Goal: Entertainment & Leisure: Consume media (video, audio)

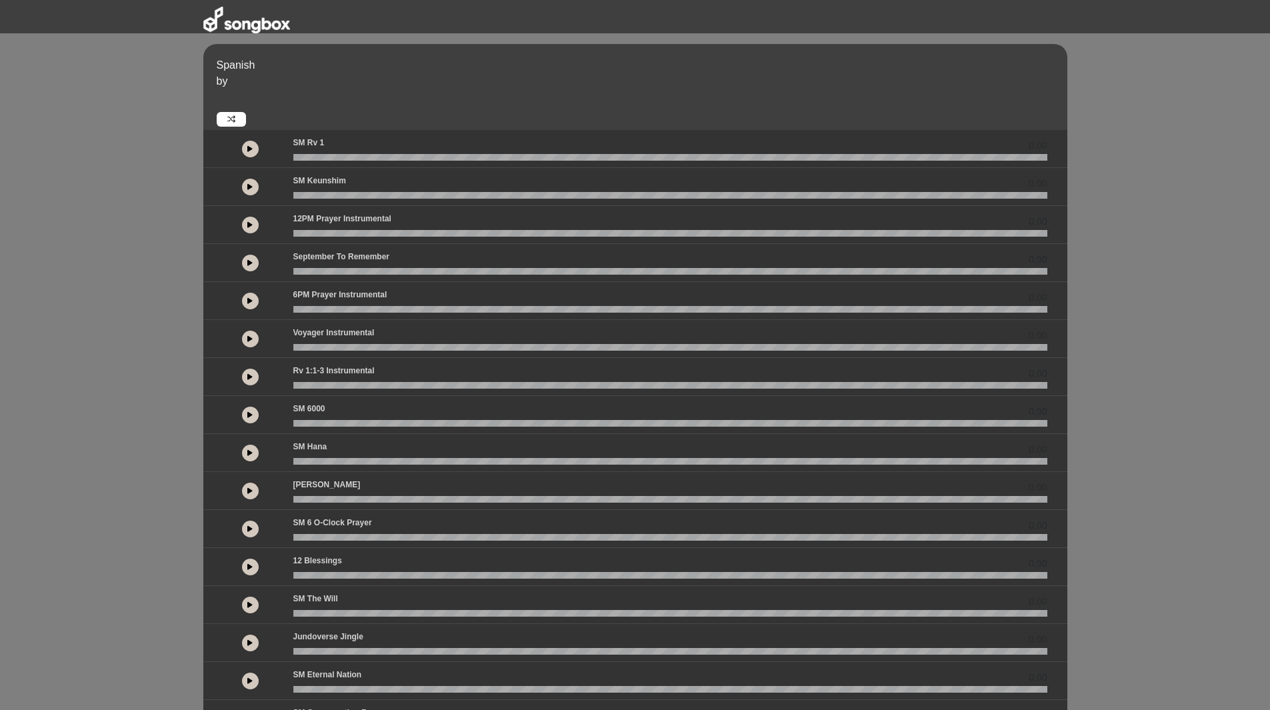
click at [248, 231] on button at bounding box center [250, 225] width 17 height 17
drag, startPoint x: 312, startPoint y: 232, endPoint x: 277, endPoint y: 238, distance: 35.8
click at [277, 238] on div "00:04" at bounding box center [635, 225] width 864 height 38
drag, startPoint x: 313, startPoint y: 235, endPoint x: 275, endPoint y: 239, distance: 38.9
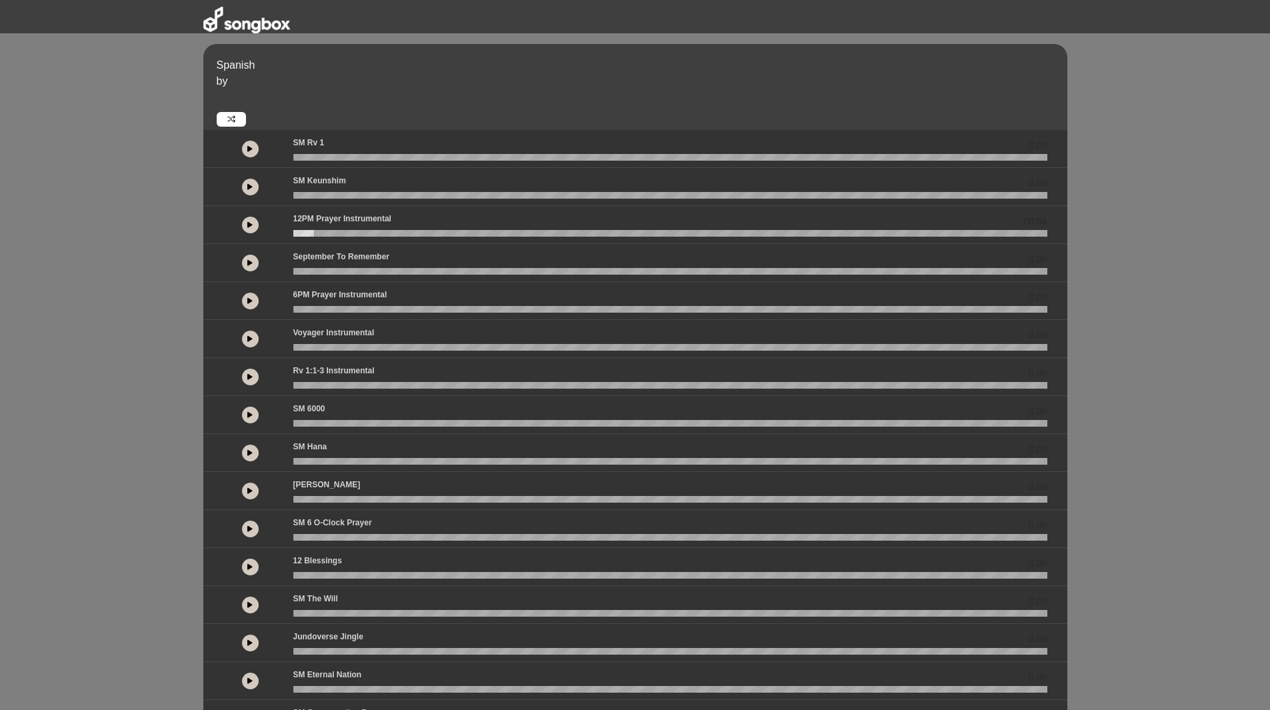
click at [275, 239] on div "00:04" at bounding box center [635, 225] width 864 height 38
click at [297, 236] on wave at bounding box center [670, 233] width 754 height 7
click at [252, 228] on icon at bounding box center [249, 224] width 5 height 7
drag, startPoint x: 232, startPoint y: 229, endPoint x: 110, endPoint y: 243, distance: 122.9
click at [110, 243] on div "Spanish by 0.00 0.00 01:37" at bounding box center [635, 391] width 1270 height 694
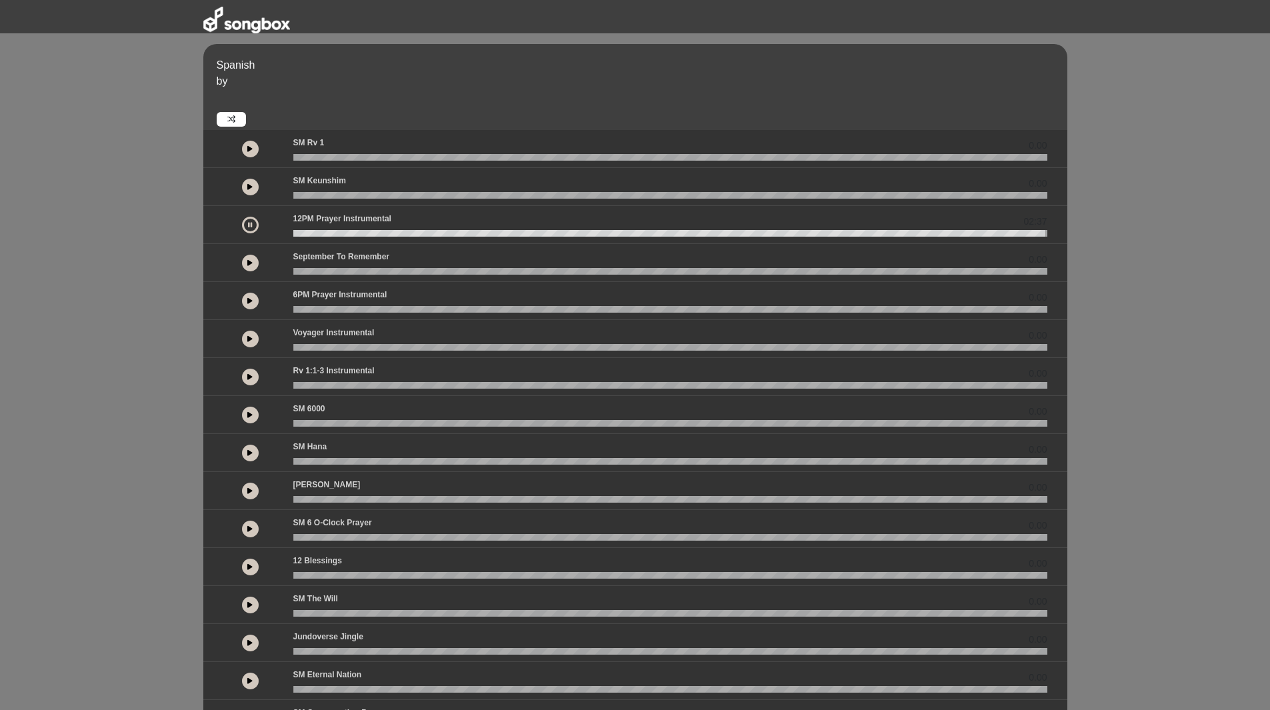
click at [248, 297] on icon at bounding box center [249, 300] width 5 height 7
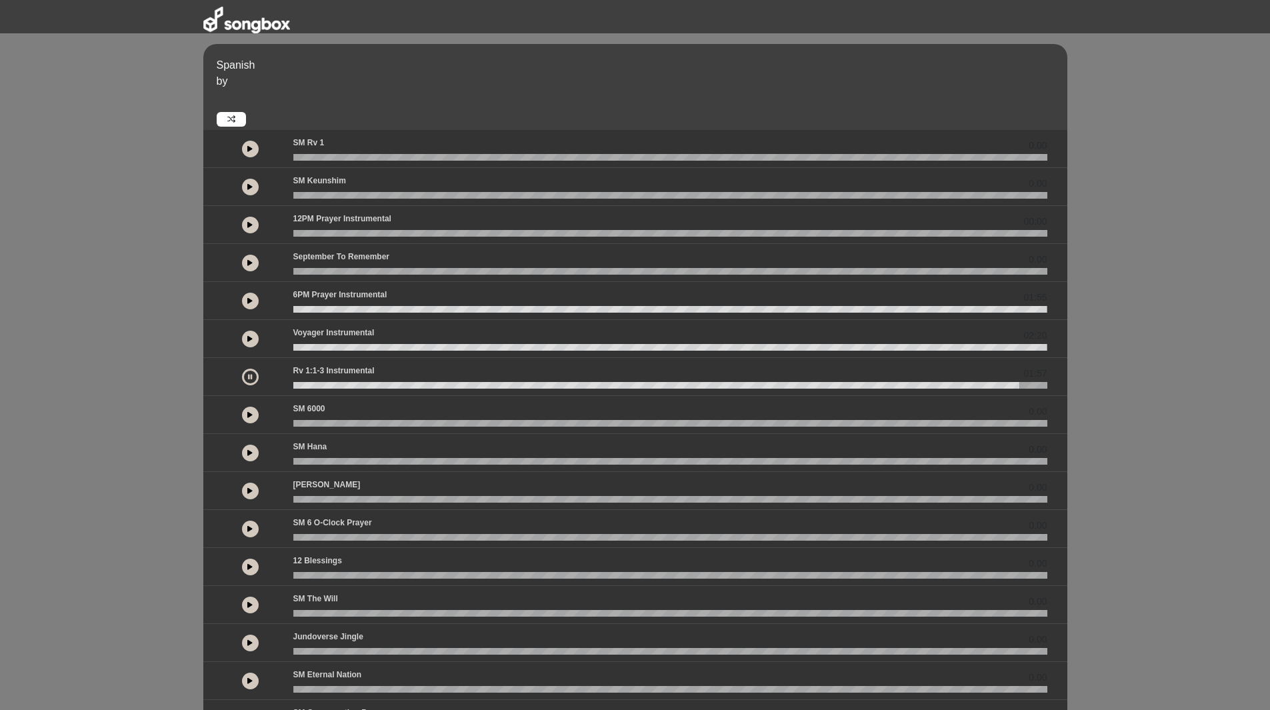
click at [251, 223] on icon at bounding box center [249, 224] width 5 height 7
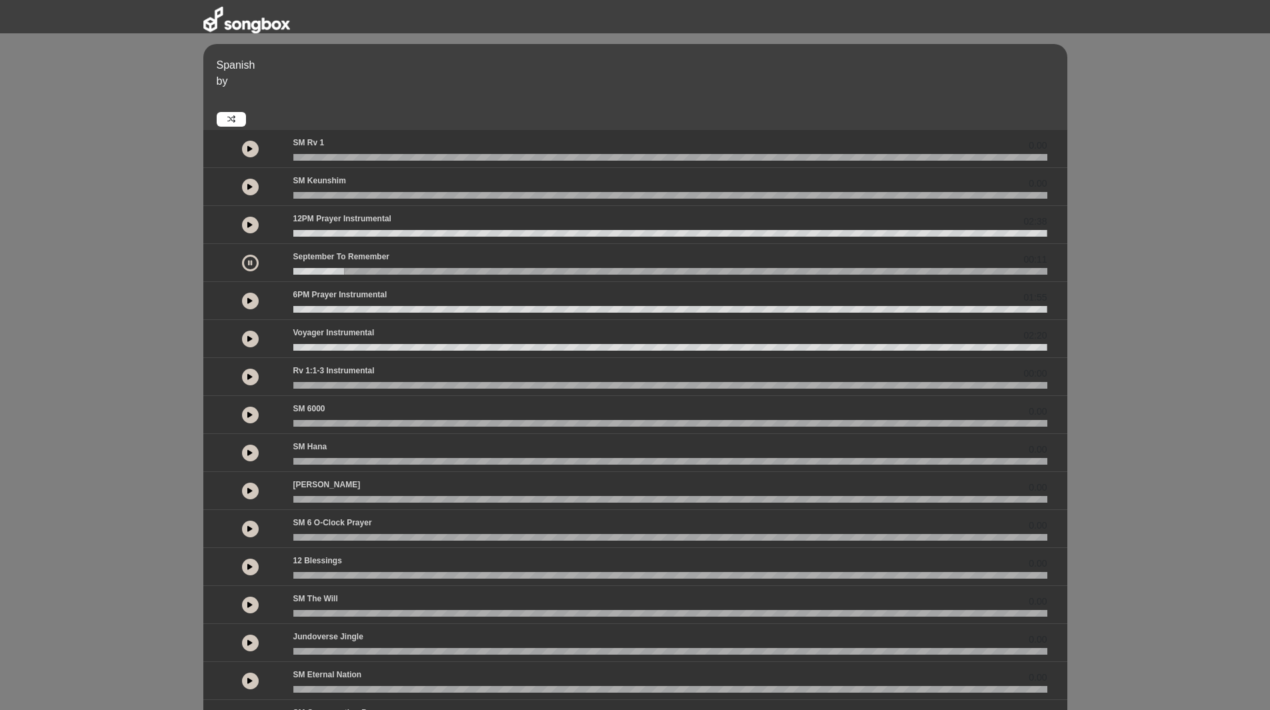
click at [255, 303] on button at bounding box center [250, 301] width 17 height 17
click at [253, 229] on button at bounding box center [250, 225] width 17 height 17
click at [252, 306] on button at bounding box center [250, 301] width 17 height 17
click at [250, 228] on icon at bounding box center [249, 224] width 5 height 7
click at [251, 301] on icon at bounding box center [249, 300] width 5 height 7
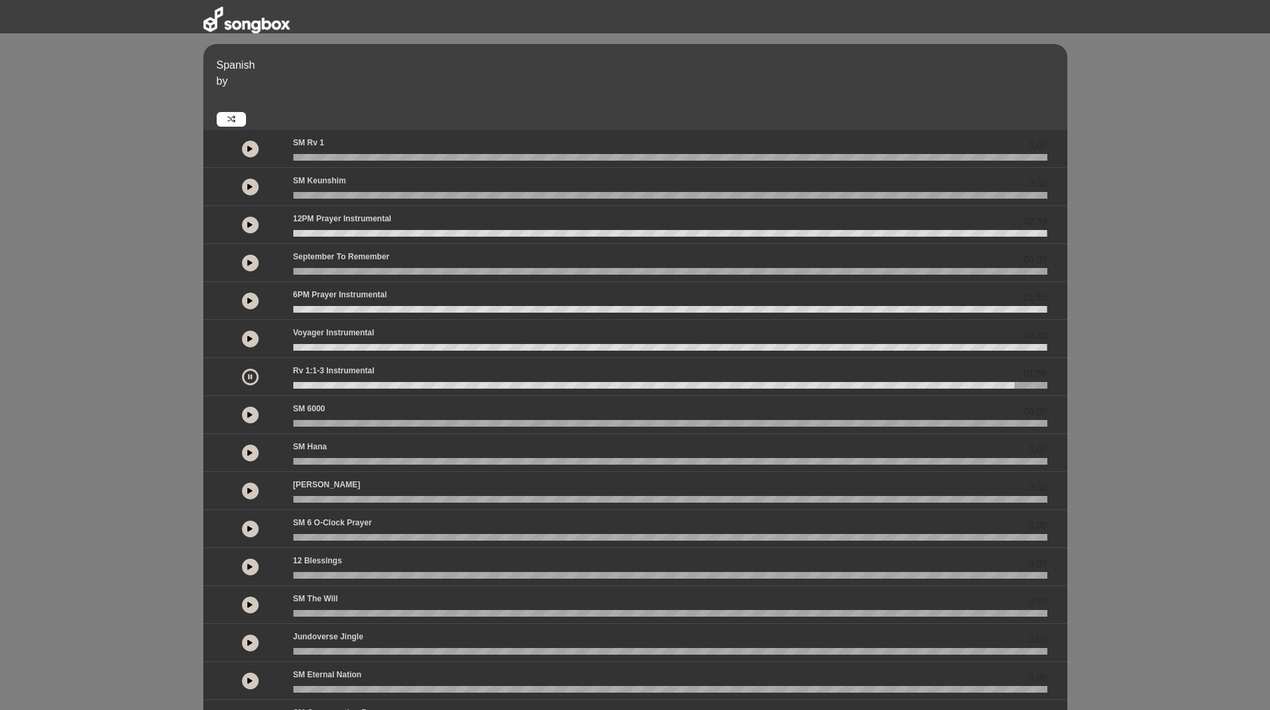
click at [248, 303] on icon at bounding box center [249, 300] width 5 height 7
click at [255, 303] on button at bounding box center [250, 301] width 17 height 17
click at [257, 301] on button at bounding box center [250, 301] width 17 height 17
click at [244, 303] on button at bounding box center [250, 301] width 17 height 17
click at [253, 227] on button at bounding box center [250, 225] width 17 height 17
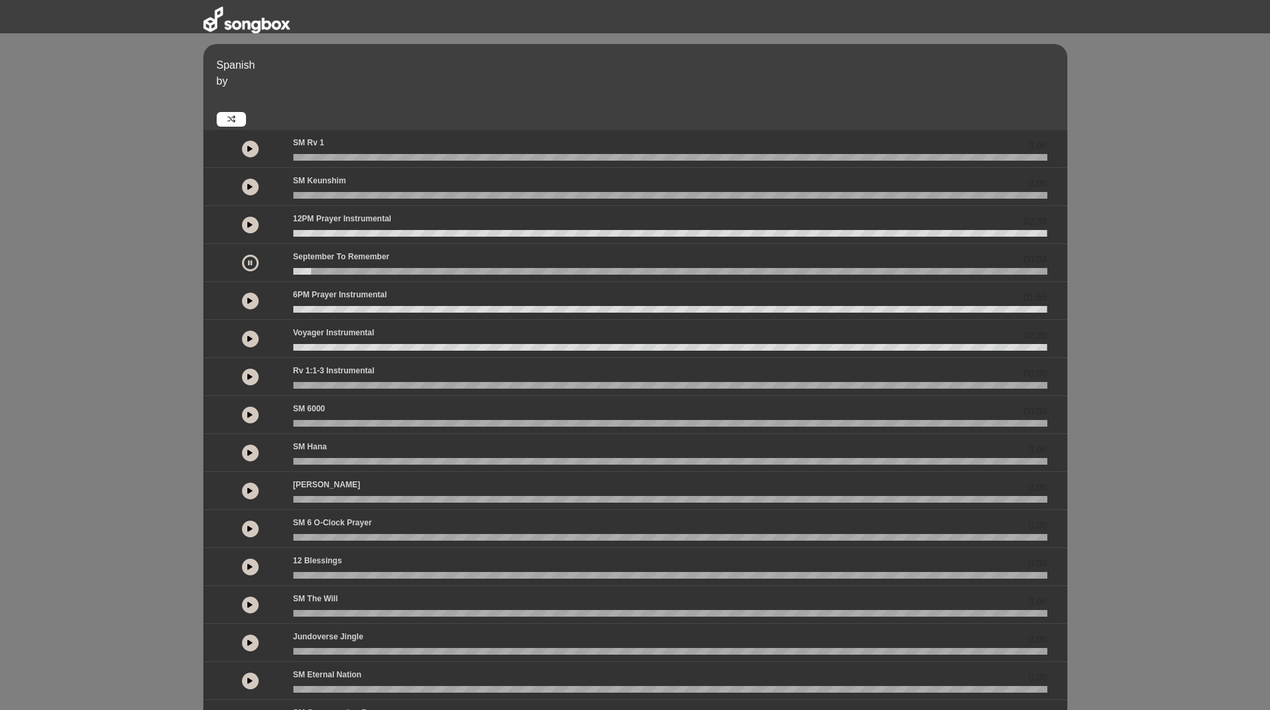
click at [252, 299] on icon at bounding box center [249, 300] width 5 height 7
click at [255, 381] on button at bounding box center [250, 377] width 17 height 17
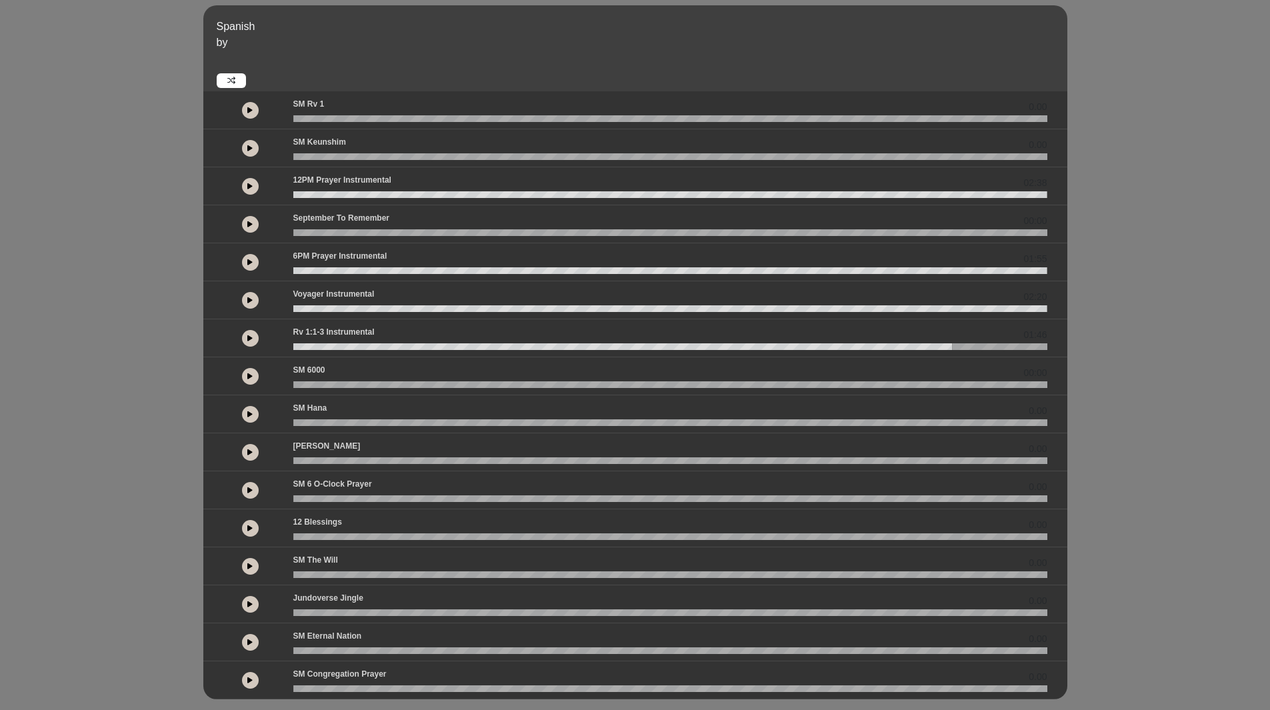
scroll to position [60, 0]
